Goal: Navigation & Orientation: Find specific page/section

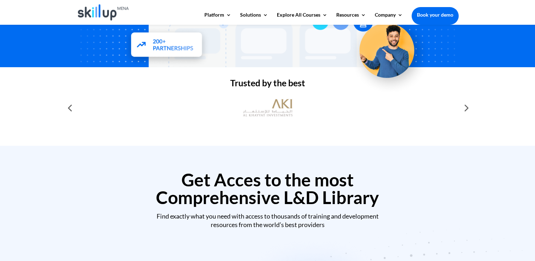
scroll to position [190, 0]
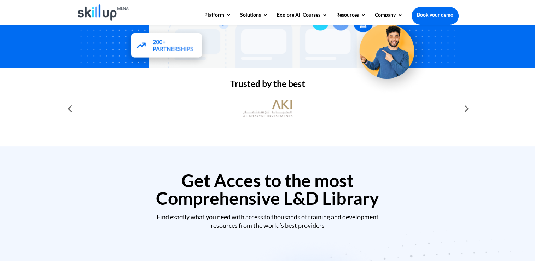
click at [460, 105] on div at bounding box center [466, 108] width 14 height 14
click at [464, 107] on div at bounding box center [466, 108] width 14 height 14
click at [467, 108] on div at bounding box center [466, 108] width 14 height 14
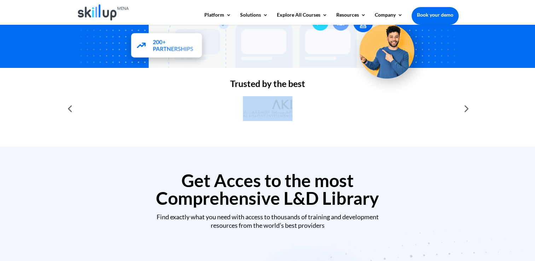
drag, startPoint x: 467, startPoint y: 108, endPoint x: 448, endPoint y: 116, distance: 20.0
click at [448, 116] on div at bounding box center [268, 108] width 382 height 25
click at [282, 117] on img at bounding box center [268, 108] width 50 height 25
click at [203, 121] on div at bounding box center [268, 108] width 382 height 31
drag, startPoint x: 203, startPoint y: 121, endPoint x: 182, endPoint y: 156, distance: 40.4
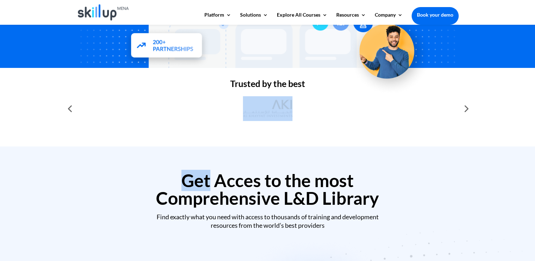
click at [123, 172] on h2 "Get Acces to the most Comprehensive L&D Library" at bounding box center [268, 191] width 382 height 39
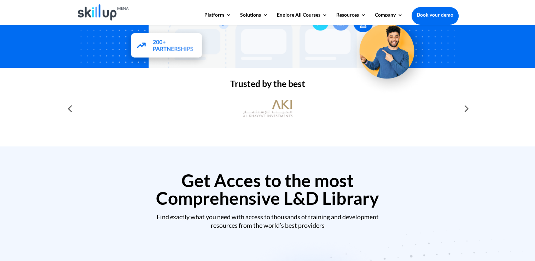
click at [68, 110] on div at bounding box center [70, 108] width 14 height 14
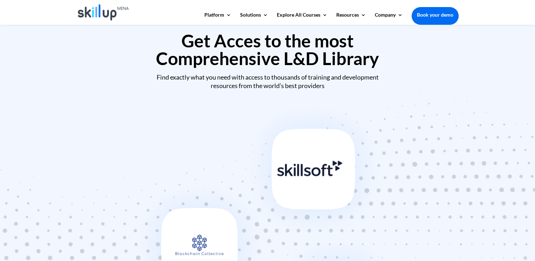
scroll to position [0, 0]
